Goal: Transaction & Acquisition: Subscribe to service/newsletter

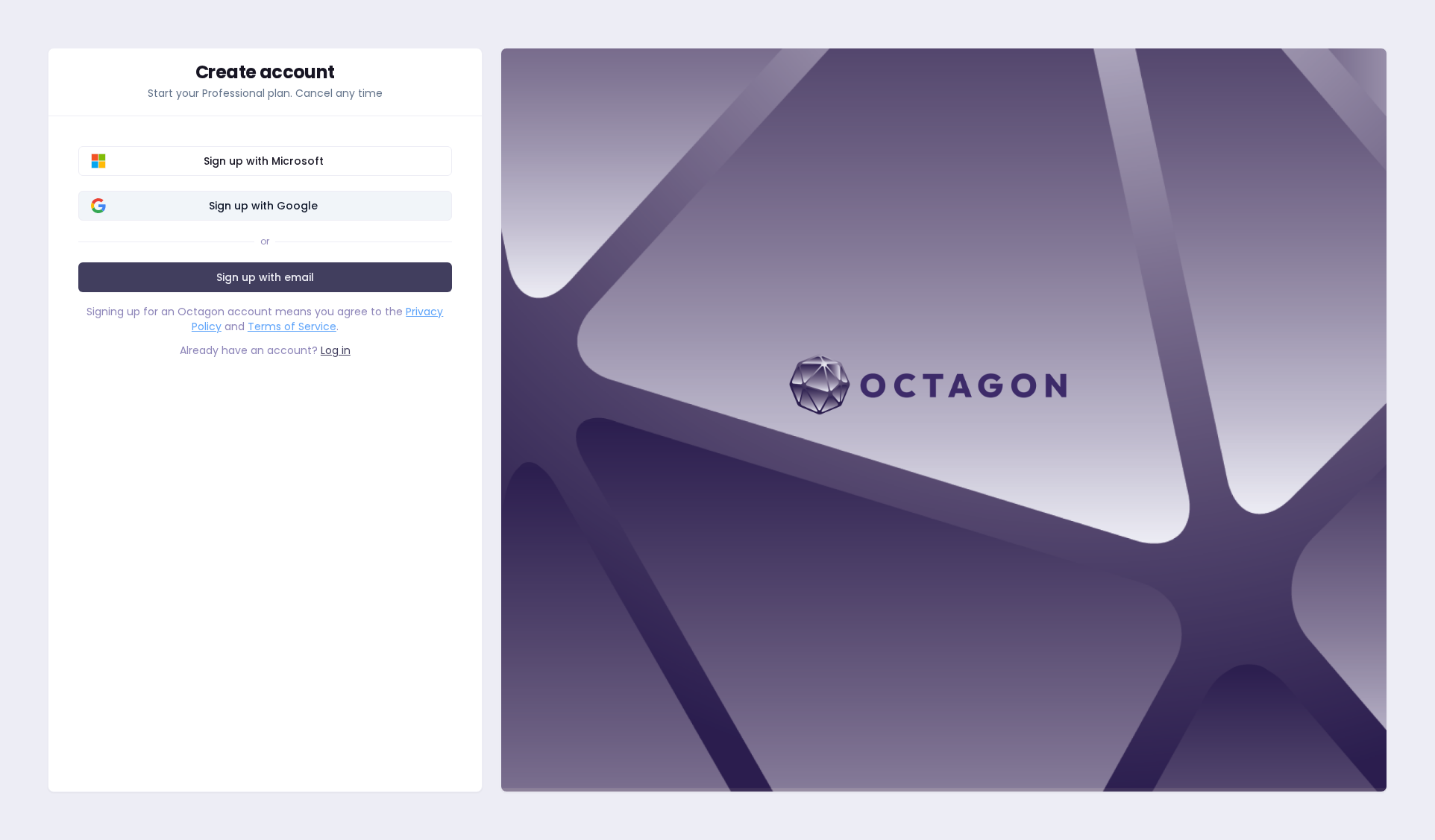
click at [307, 203] on span "Sign up with Google" at bounding box center [264, 205] width 351 height 15
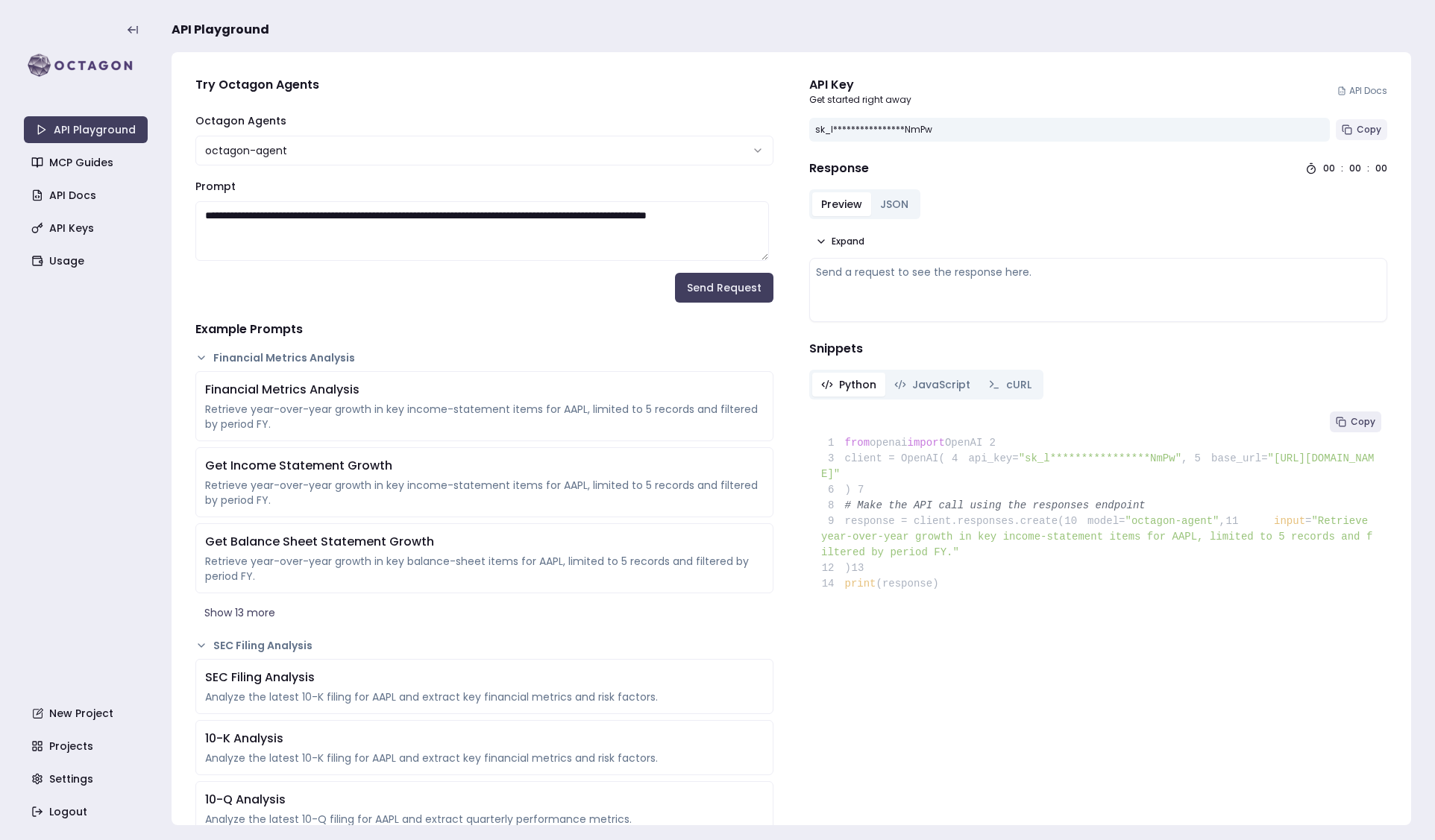
click at [1368, 131] on span "Copy" at bounding box center [1369, 130] width 24 height 12
